Goal: Task Accomplishment & Management: Manage account settings

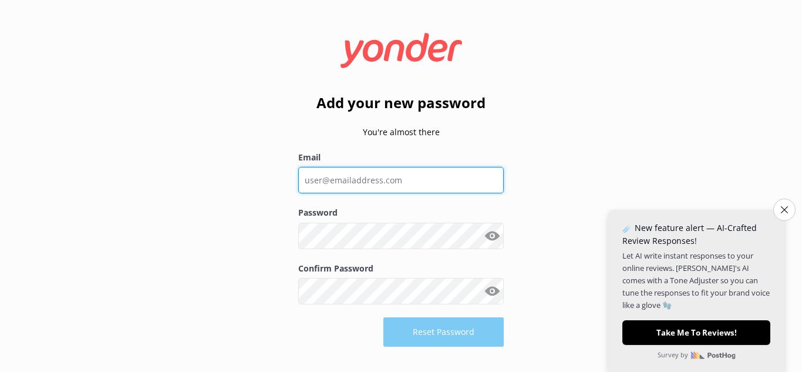
click at [387, 184] on input "Email" at bounding box center [400, 180] width 205 height 26
type input "[PERSON_NAME][EMAIL_ADDRESS][DOMAIN_NAME]"
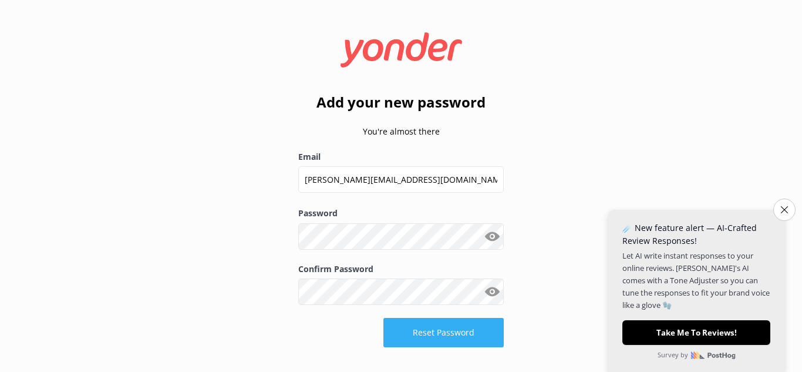
click at [431, 330] on button "Reset Password" at bounding box center [443, 332] width 120 height 29
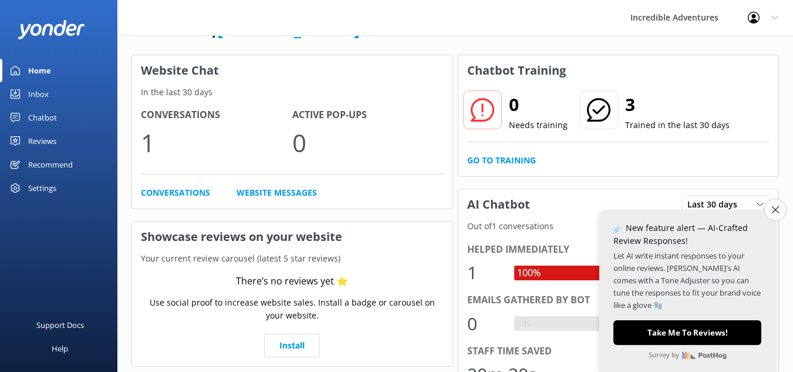
scroll to position [59, 0]
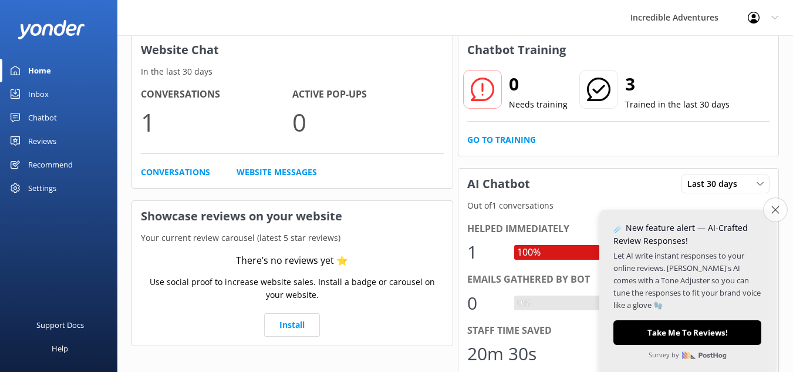
click at [767, 211] on button "Close survey" at bounding box center [775, 209] width 25 height 25
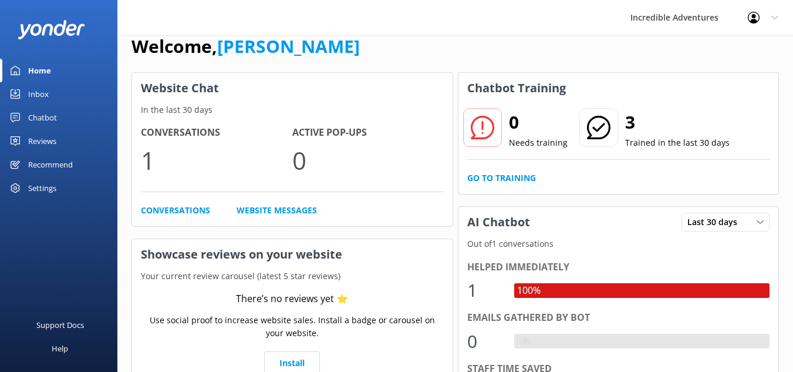
scroll to position [0, 0]
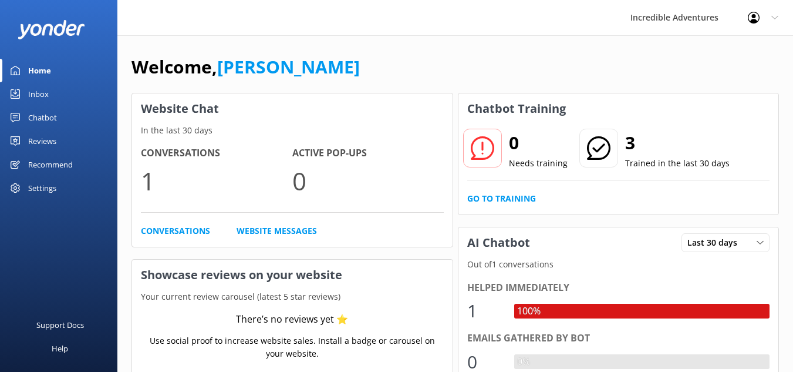
click at [173, 241] on div "Conversations 1 Active Pop-ups 0 Conversations Website Messages" at bounding box center [292, 191] width 320 height 109
click at [181, 232] on link "Conversations" at bounding box center [175, 230] width 69 height 13
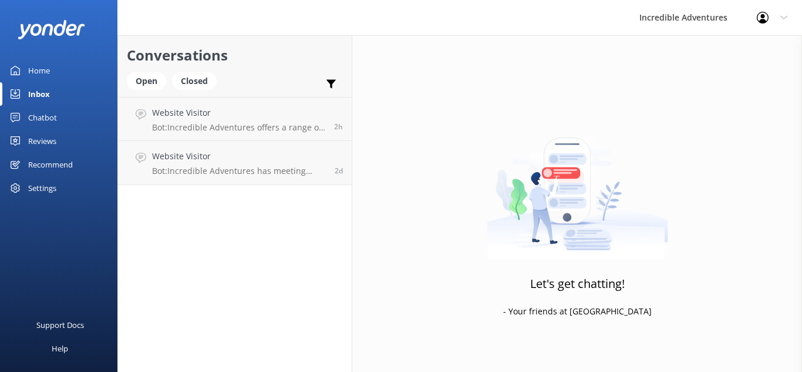
click at [42, 120] on div "Chatbot" at bounding box center [42, 117] width 29 height 23
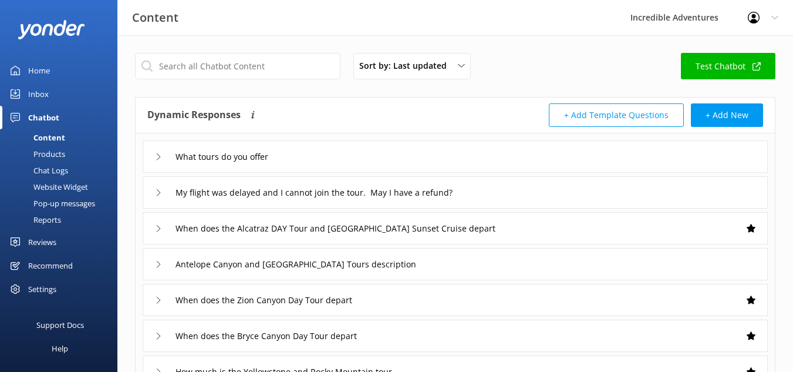
click at [49, 69] on div "Home" at bounding box center [39, 70] width 22 height 23
